Goal: Information Seeking & Learning: Get advice/opinions

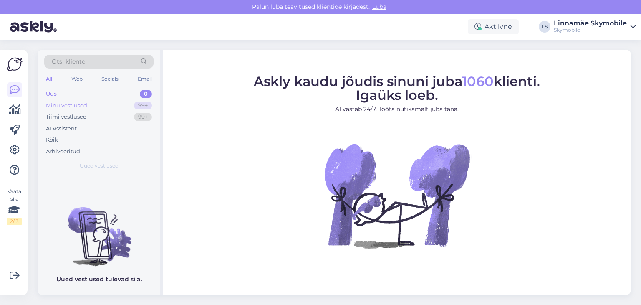
click at [65, 101] on div "Minu vestlused 99+" at bounding box center [98, 106] width 109 height 12
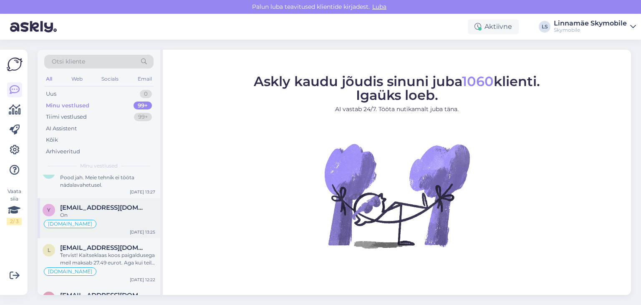
scroll to position [209, 0]
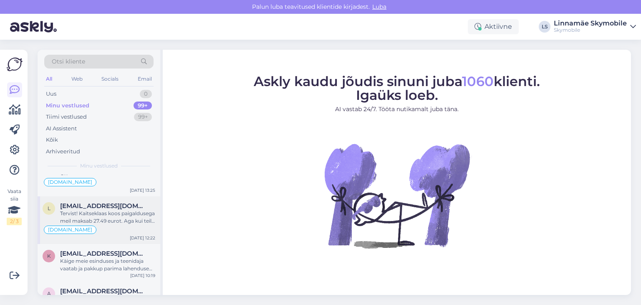
click at [118, 221] on div "Tervist! Kaitseklaas koos paigaldusega meil maksab 27.49 eurot. Aga kui teil on…" at bounding box center [107, 217] width 95 height 15
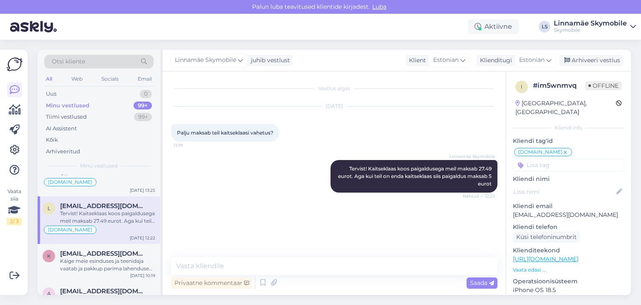
scroll to position [251, 0]
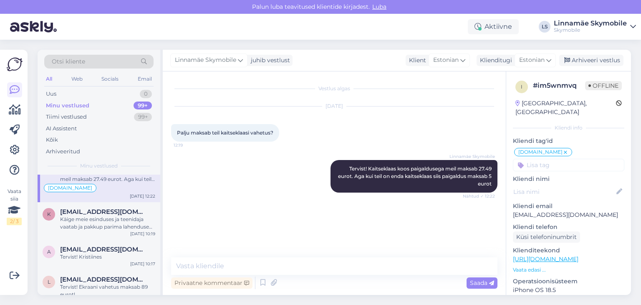
click at [118, 221] on div "Käige meie esinduses ja teenidaja vaatab ja pakkup parima lahenduse teie jaoks" at bounding box center [107, 222] width 95 height 15
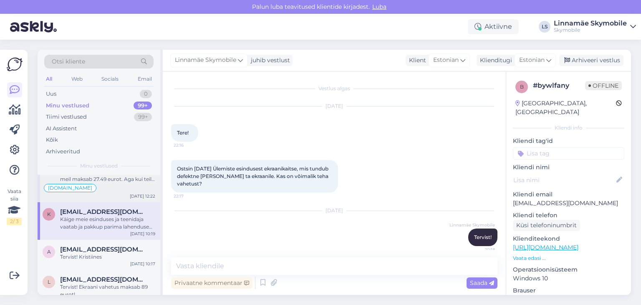
scroll to position [49, 0]
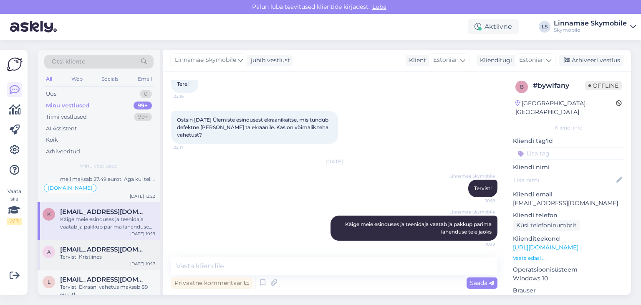
click at [74, 249] on span "[EMAIL_ADDRESS][DOMAIN_NAME]" at bounding box center [103, 250] width 87 height 8
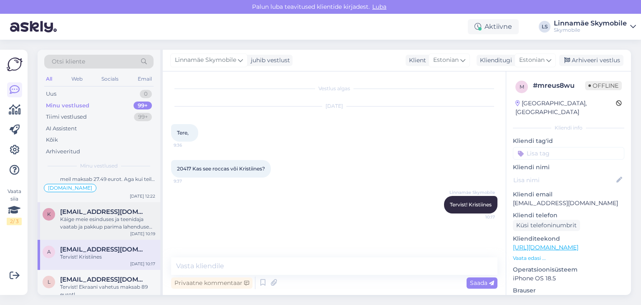
scroll to position [292, 0]
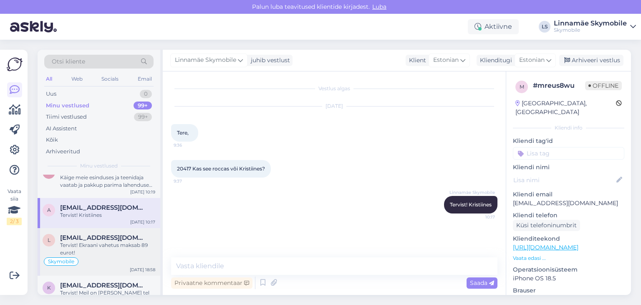
click at [110, 243] on div "Tervist! Ekraani vahetus maksab 89 eurot!" at bounding box center [107, 248] width 95 height 15
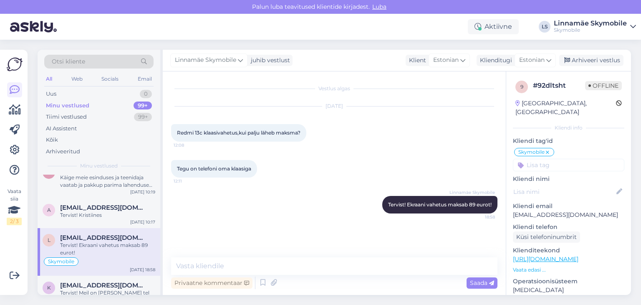
scroll to position [334, 0]
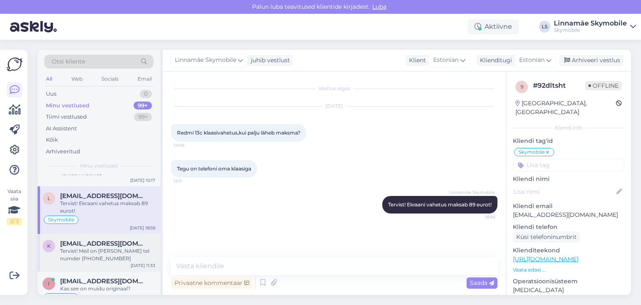
click at [100, 249] on div "Tervist! Meil on [PERSON_NAME] tel numder [PHONE_NUMBER]" at bounding box center [107, 254] width 95 height 15
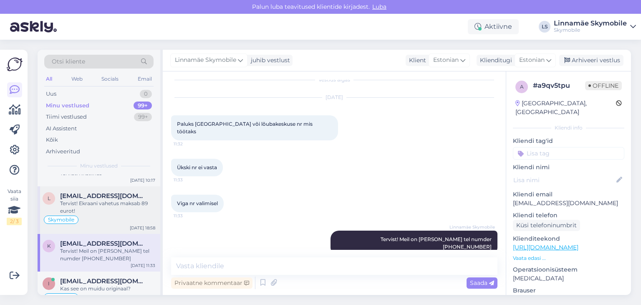
scroll to position [418, 0]
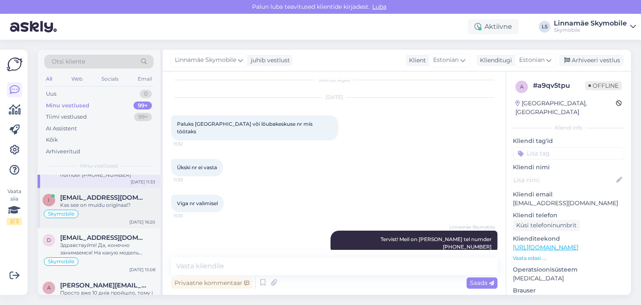
click at [127, 213] on div "Skymobile" at bounding box center [99, 214] width 113 height 10
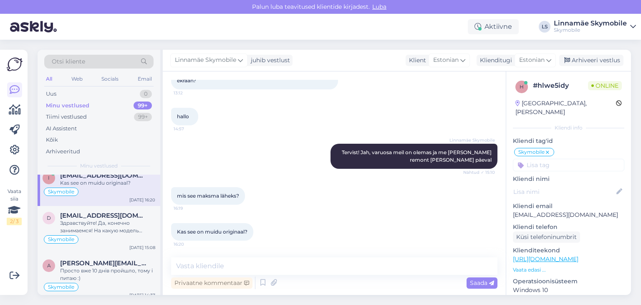
scroll to position [459, 0]
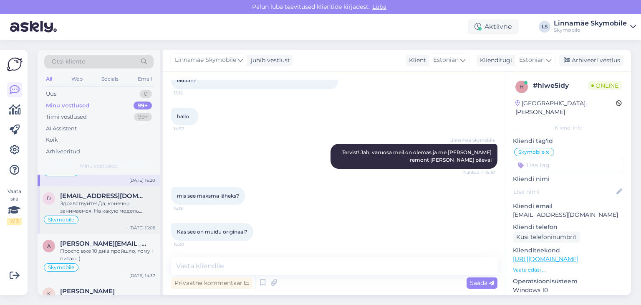
click at [91, 202] on div "Здравствуйте! Да, конечно занимаемся! На какую модель телефона вас интересует з…" at bounding box center [107, 207] width 95 height 15
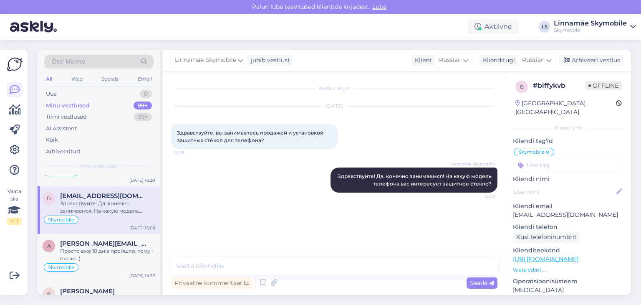
scroll to position [501, 0]
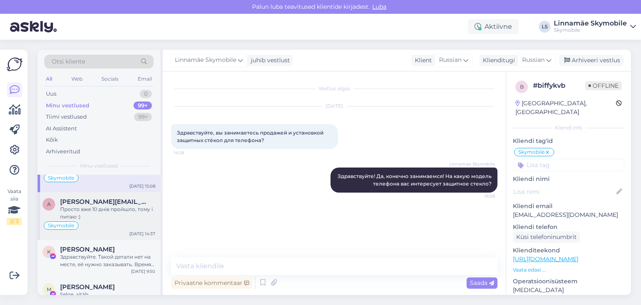
click at [89, 215] on div "Просто вже 10 днів пройшло, тому і питаю :)" at bounding box center [107, 212] width 95 height 15
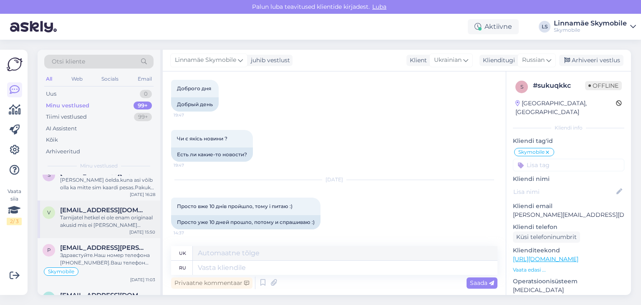
scroll to position [0, 0]
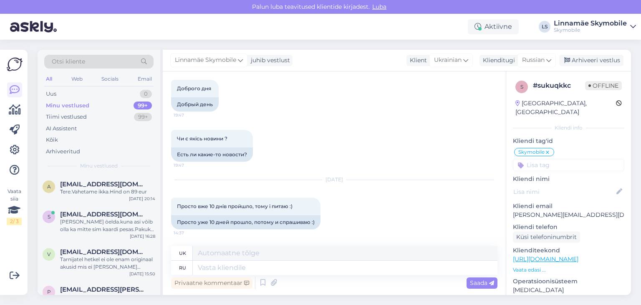
click at [81, 100] on div "Minu vestlused 99+" at bounding box center [98, 106] width 109 height 12
click at [60, 91] on div "Uus 0" at bounding box center [98, 94] width 109 height 12
